Goal: Transaction & Acquisition: Obtain resource

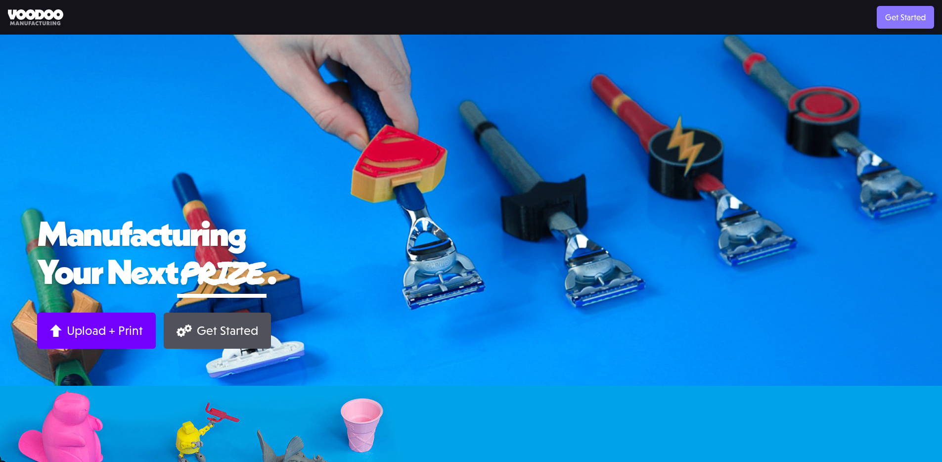
click at [900, 20] on link "Get Started" at bounding box center [904, 17] width 57 height 23
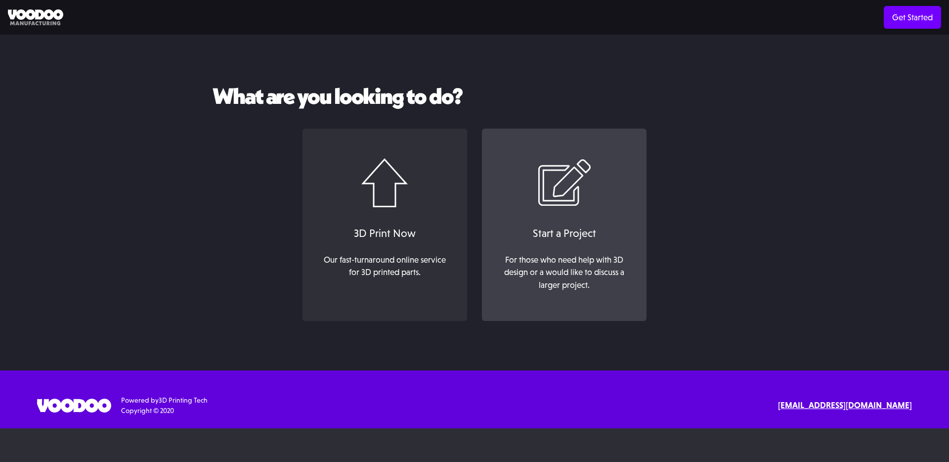
click at [608, 250] on link "Start a Project For those who need help with 3D design or a would like to discu…" at bounding box center [564, 225] width 165 height 193
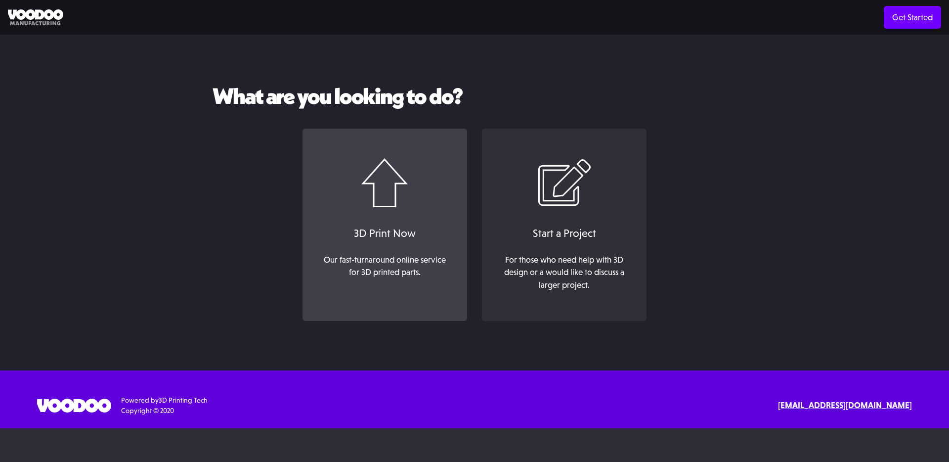
click at [403, 264] on div "Our fast-turnaround online service for 3D printed parts. ‍" at bounding box center [384, 273] width 133 height 38
